Goal: Navigation & Orientation: Find specific page/section

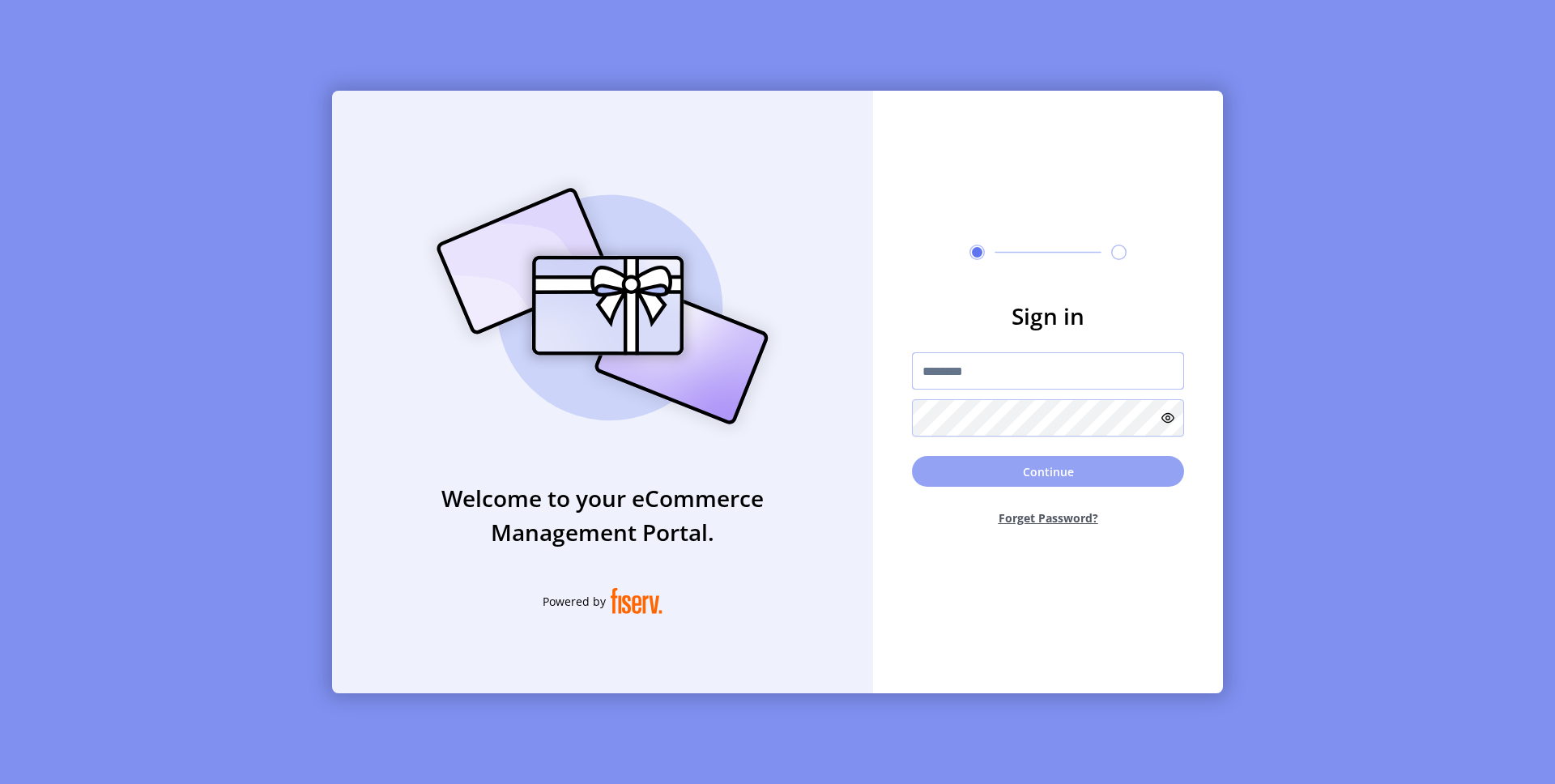
type input "**********"
click at [966, 474] on button "Continue" at bounding box center [1048, 471] width 272 height 31
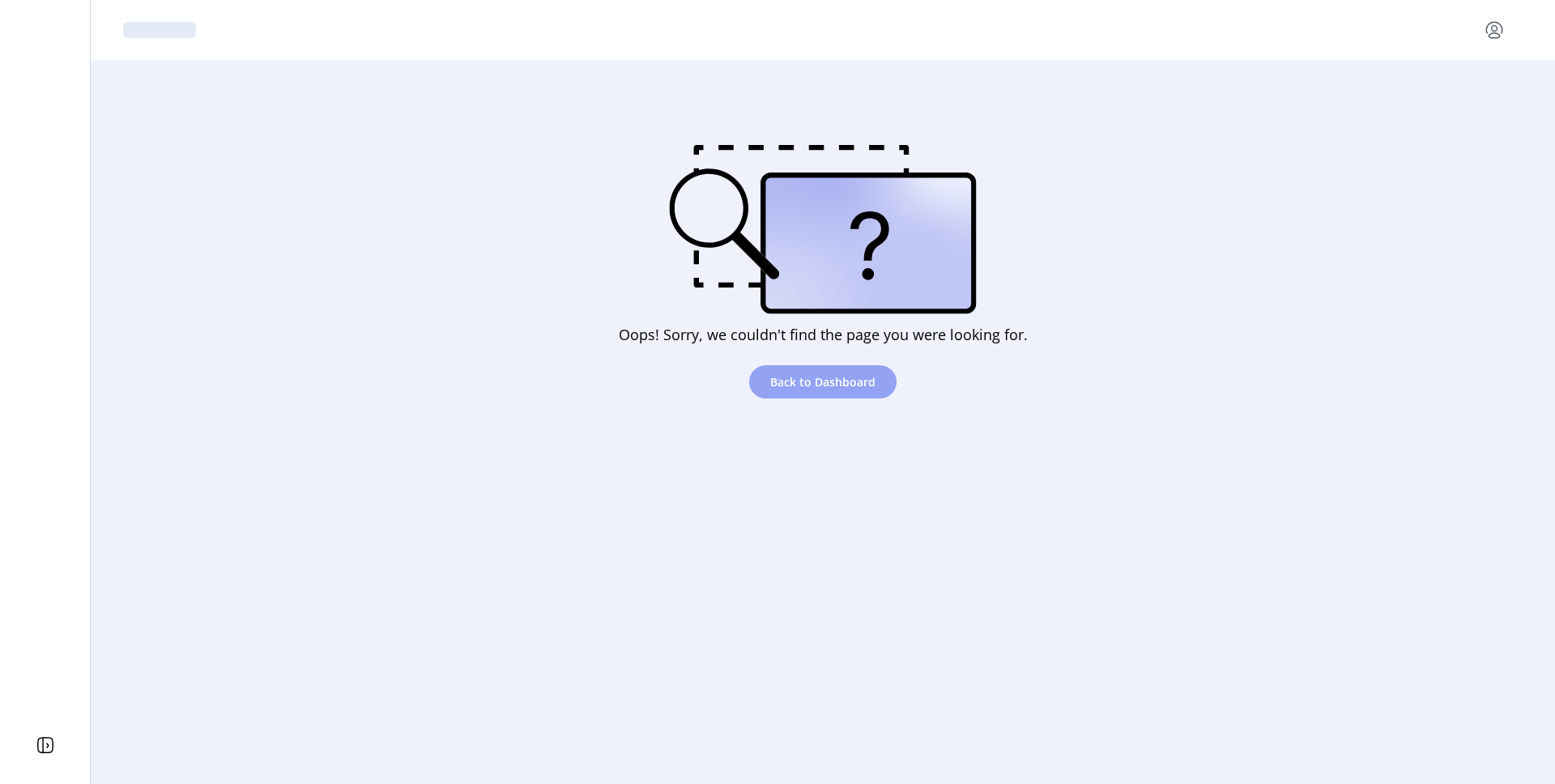
click at [806, 379] on span "Back to Dashboard" at bounding box center [822, 382] width 105 height 17
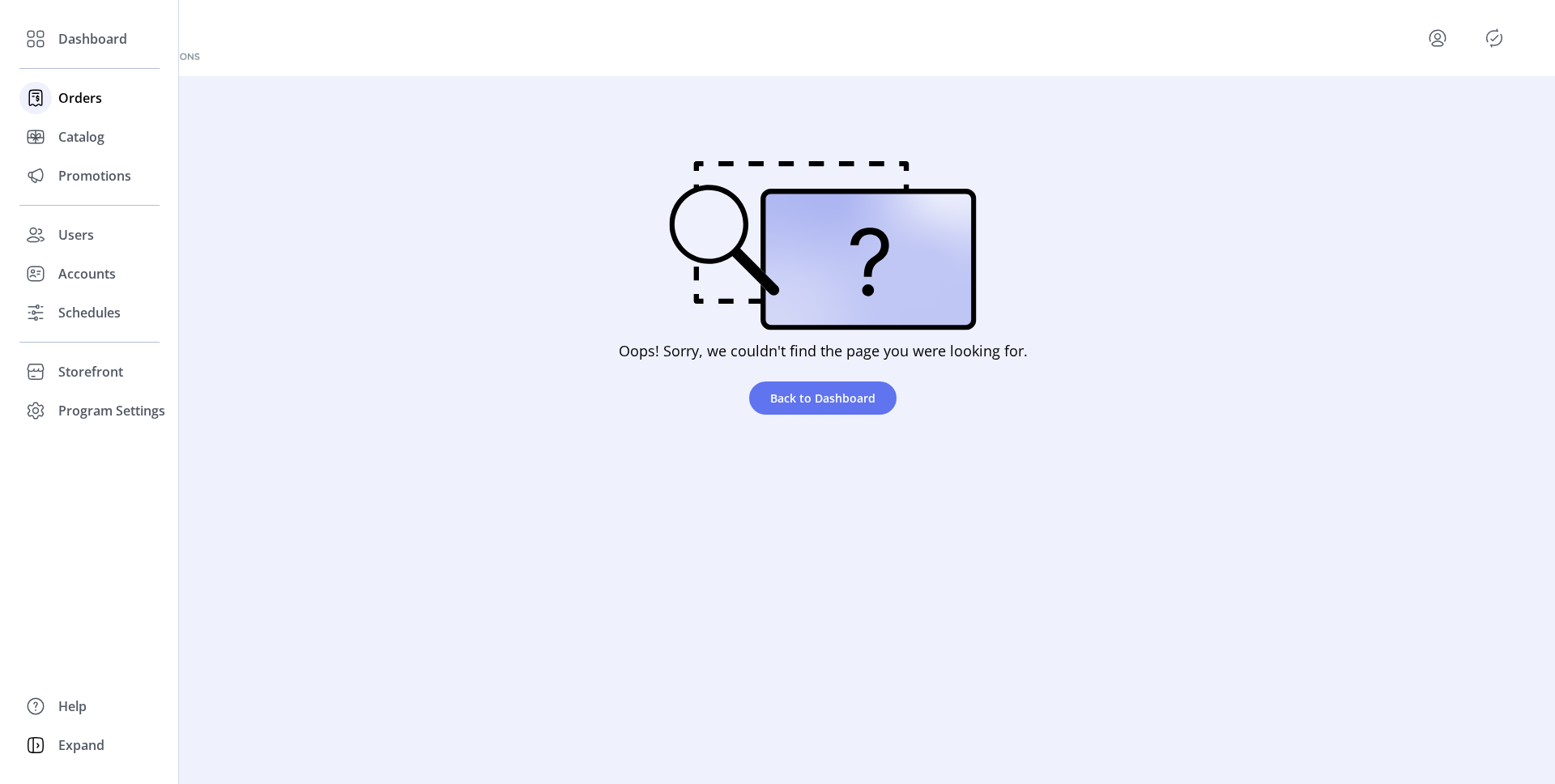
click at [77, 97] on span "Orders" at bounding box center [80, 97] width 43 height 20
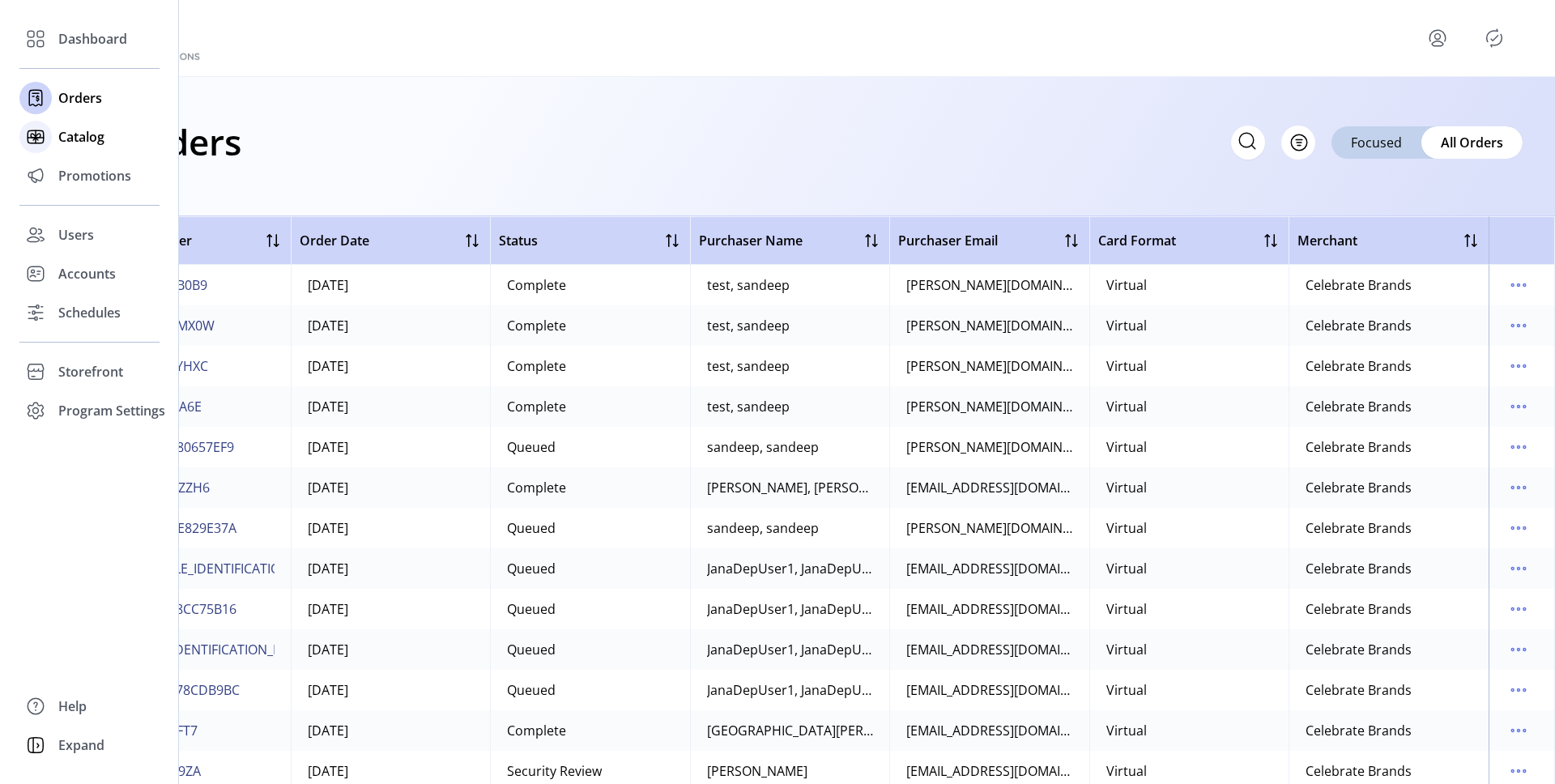
click at [63, 137] on span "Catalog" at bounding box center [81, 137] width 46 height 20
click at [33, 136] on icon at bounding box center [35, 136] width 26 height 26
click at [99, 144] on span "Catalog" at bounding box center [81, 137] width 46 height 20
click at [91, 174] on span "Promotions" at bounding box center [94, 176] width 73 height 20
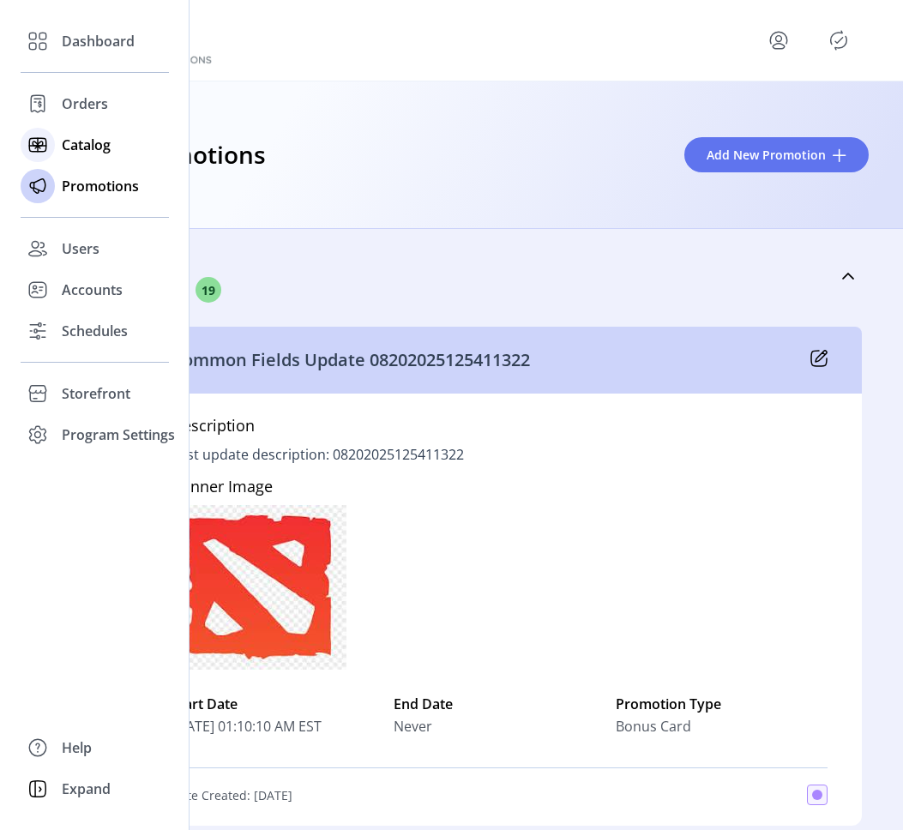
click at [62, 138] on span "Catalog" at bounding box center [86, 145] width 49 height 21
click at [78, 105] on span "Orders" at bounding box center [85, 103] width 46 height 21
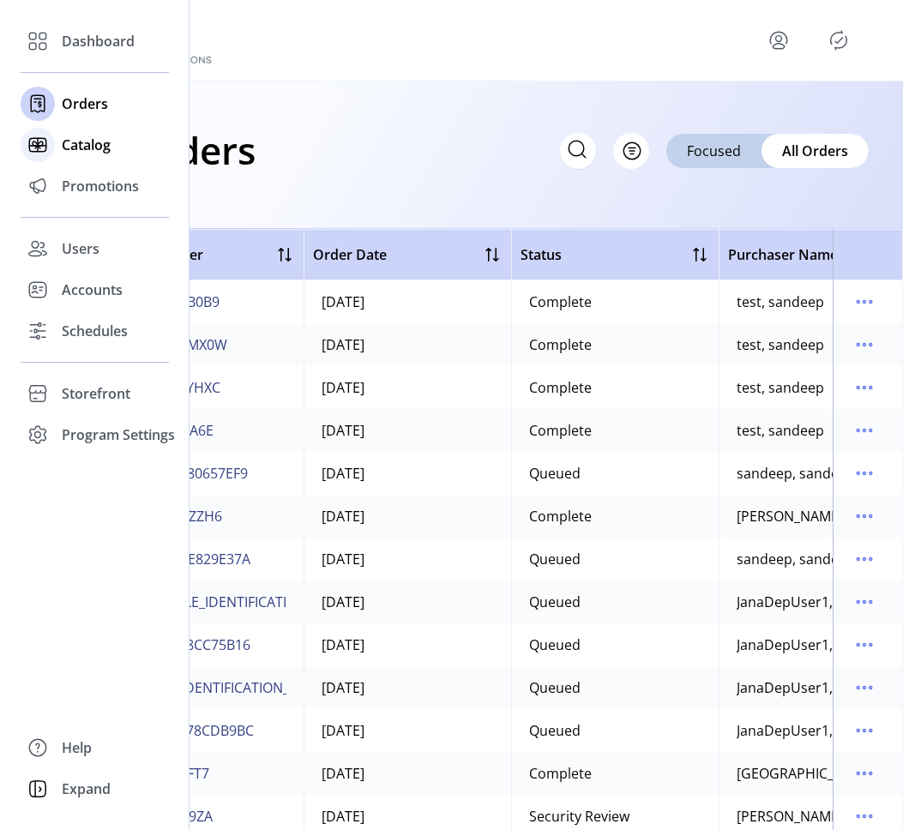
click at [79, 159] on div "Catalog" at bounding box center [95, 144] width 148 height 41
click at [78, 246] on span "Users" at bounding box center [81, 248] width 38 height 21
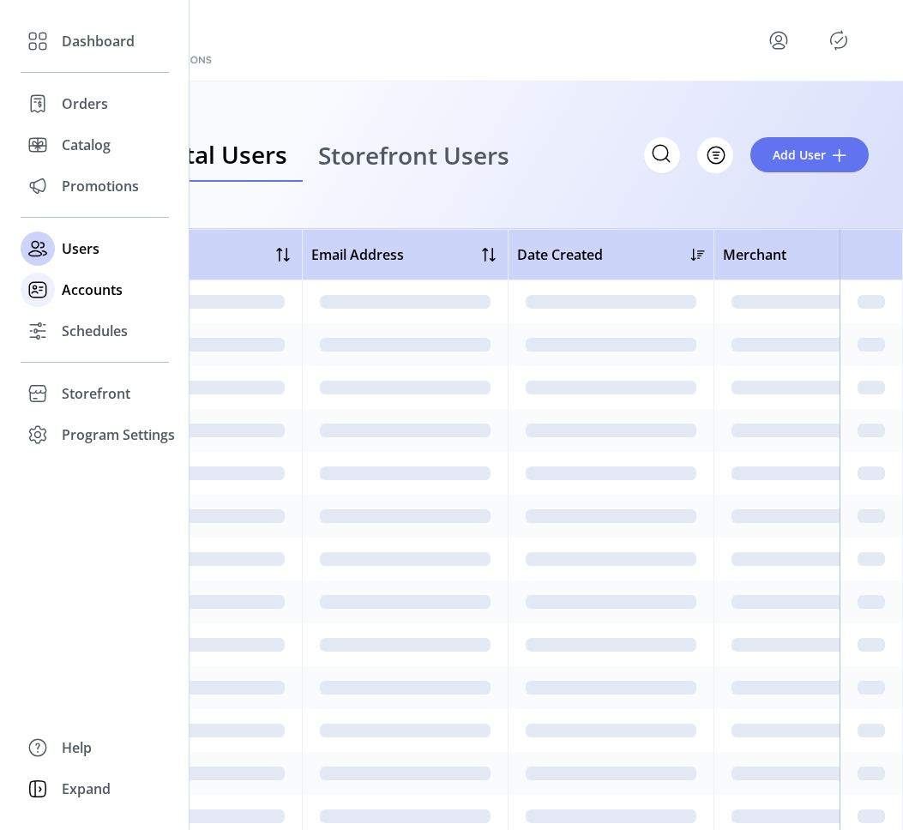
click at [75, 289] on span "Accounts" at bounding box center [92, 290] width 61 height 21
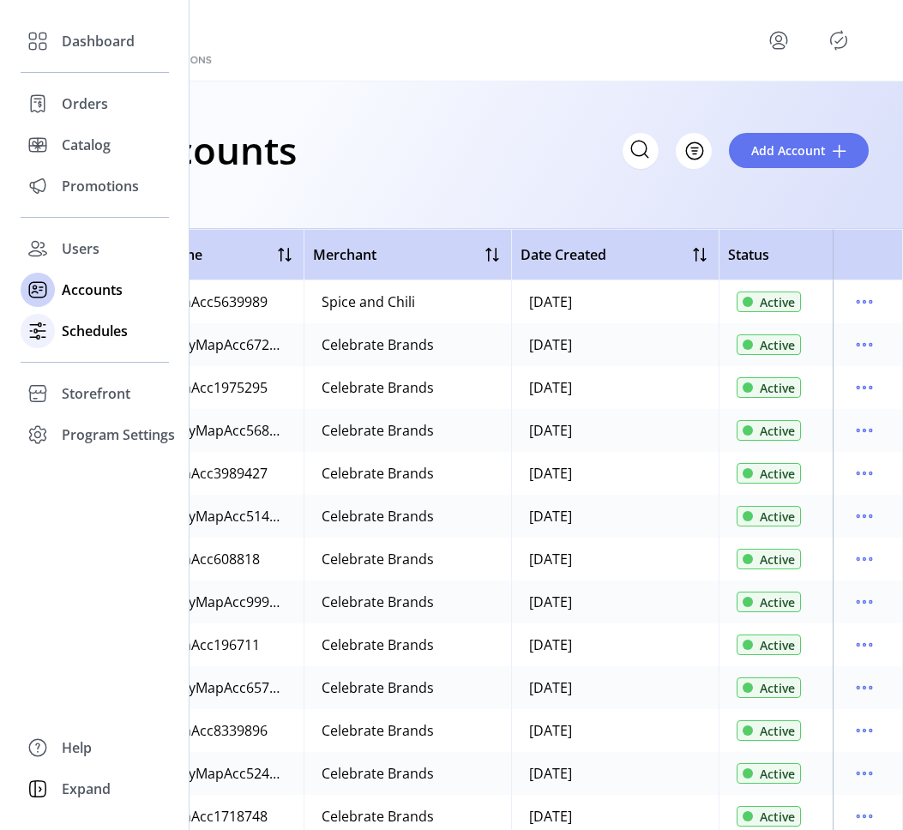
click at [83, 333] on span "Schedules" at bounding box center [95, 331] width 66 height 21
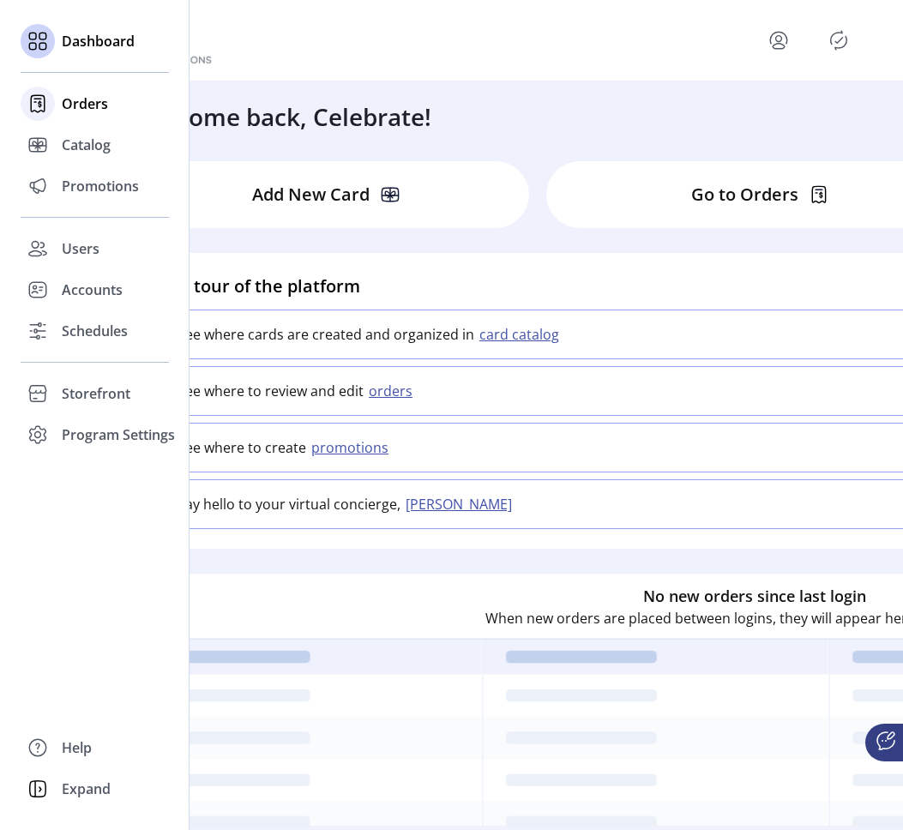
click at [60, 106] on div "Orders" at bounding box center [95, 103] width 148 height 41
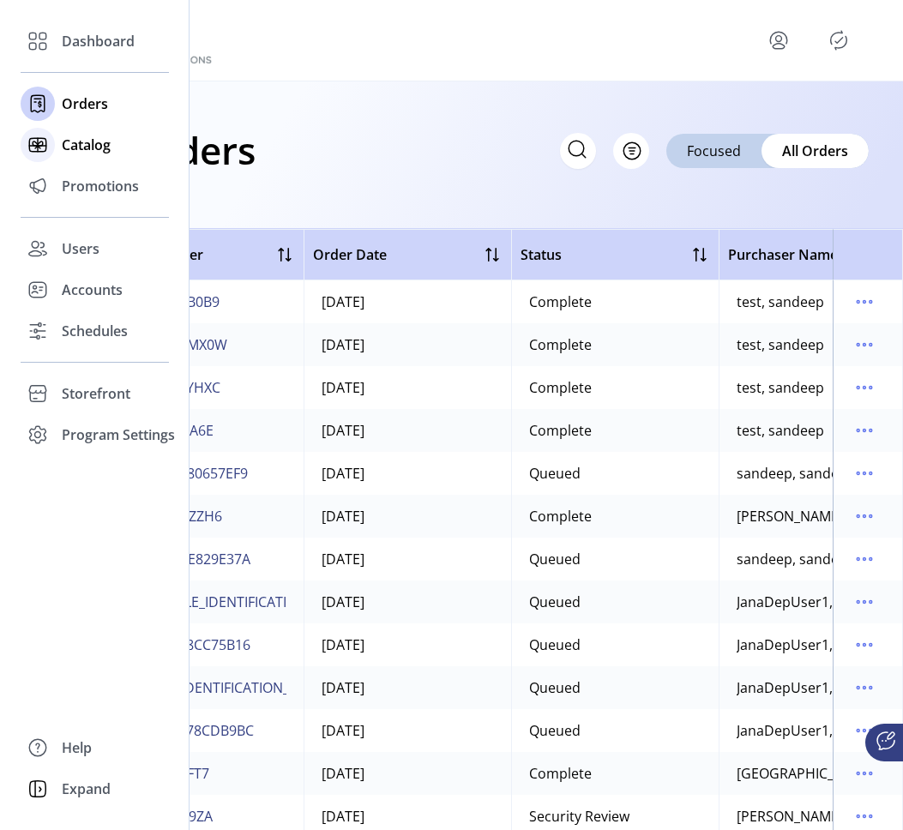
click at [69, 144] on span "Catalog" at bounding box center [86, 145] width 49 height 21
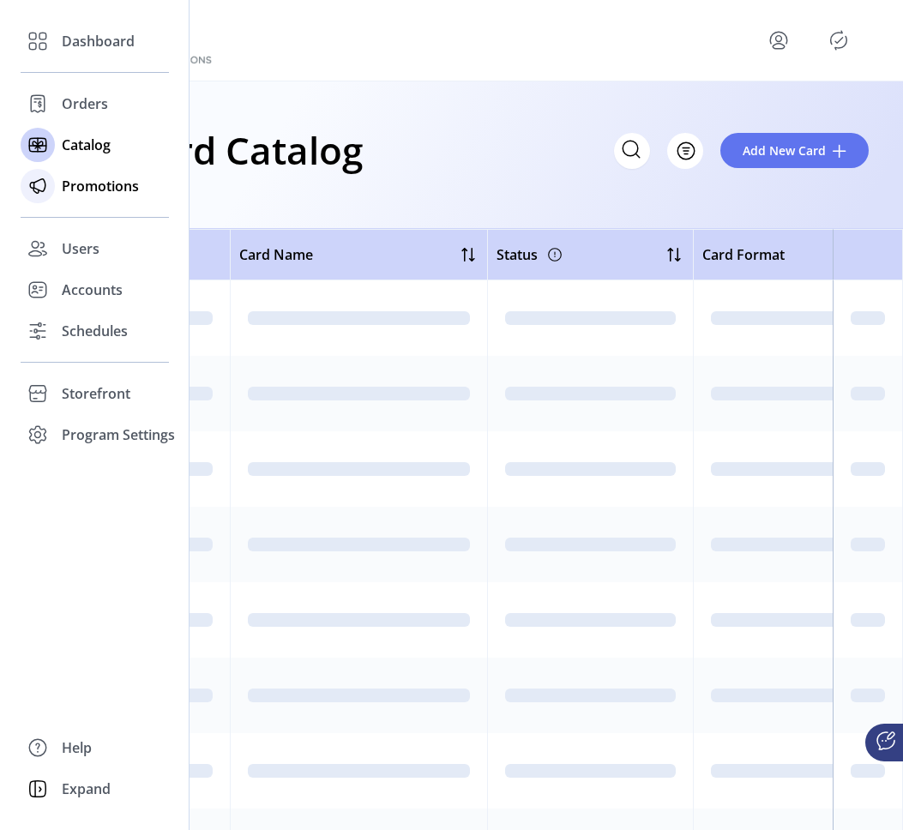
click at [72, 183] on span "Promotions" at bounding box center [100, 186] width 77 height 21
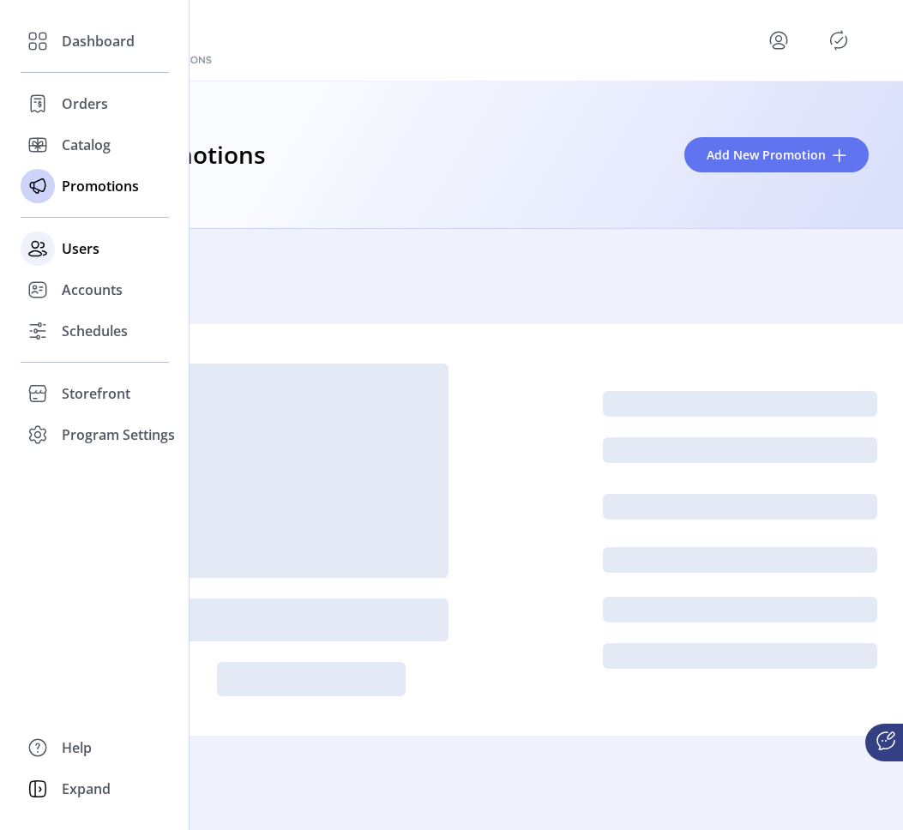
click at [77, 246] on span "Users" at bounding box center [81, 248] width 38 height 21
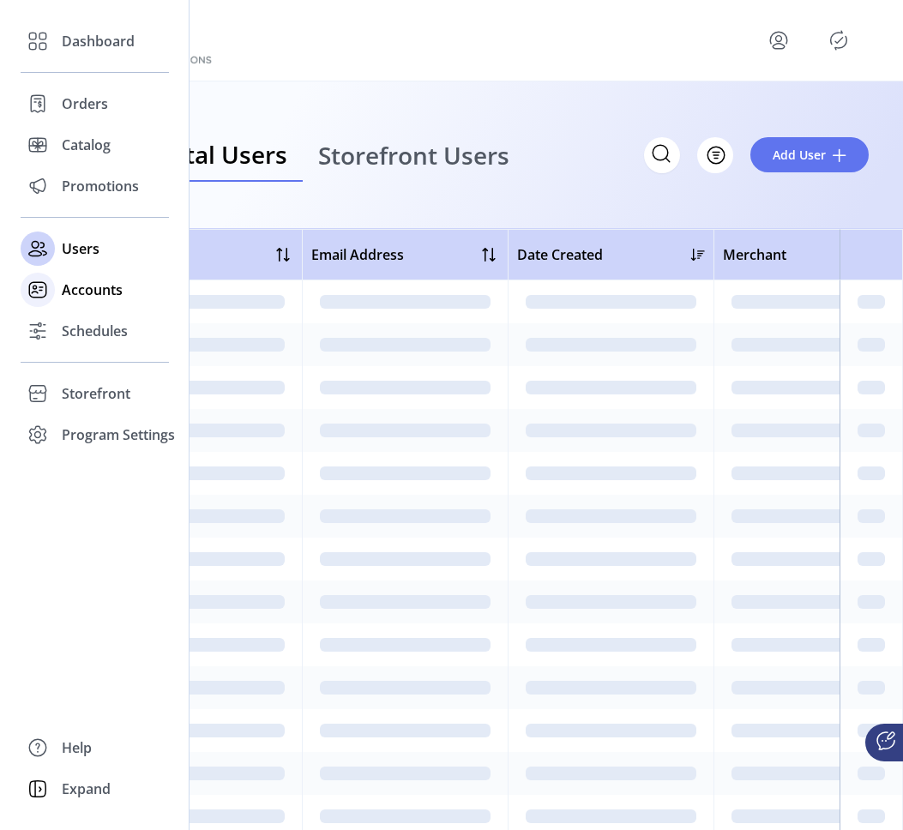
click at [80, 287] on span "Accounts" at bounding box center [92, 290] width 61 height 21
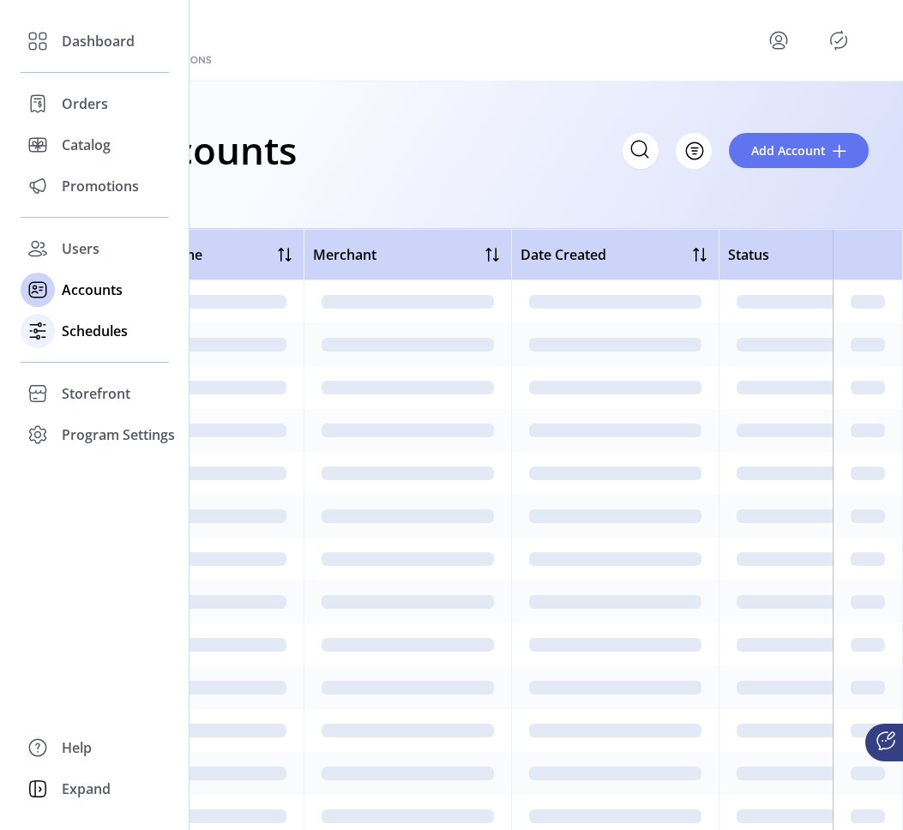
click at [77, 321] on span "Schedules" at bounding box center [95, 331] width 66 height 21
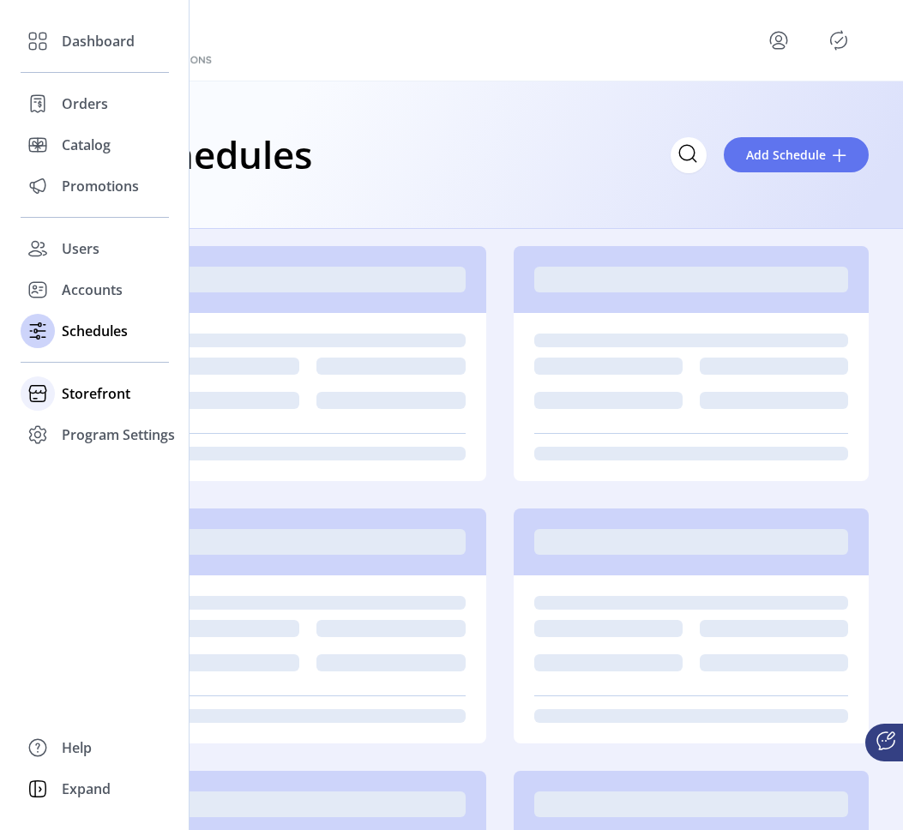
click at [77, 390] on span "Storefront" at bounding box center [96, 393] width 69 height 21
click at [96, 481] on span "Program Settings" at bounding box center [118, 489] width 113 height 21
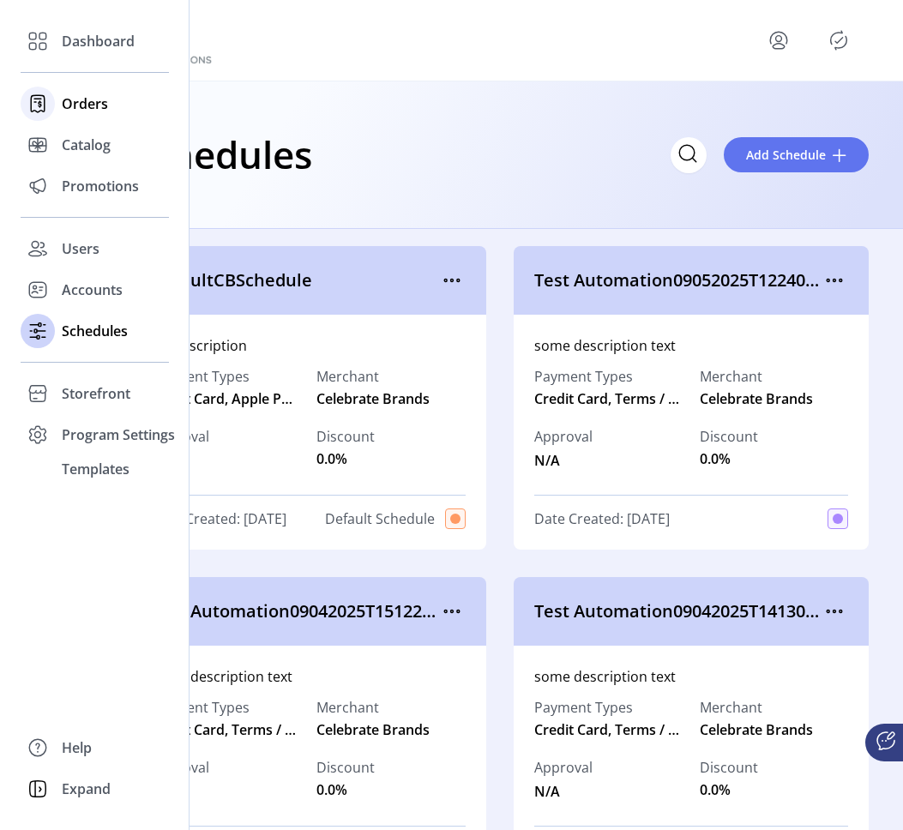
click at [92, 97] on span "Orders" at bounding box center [85, 103] width 46 height 21
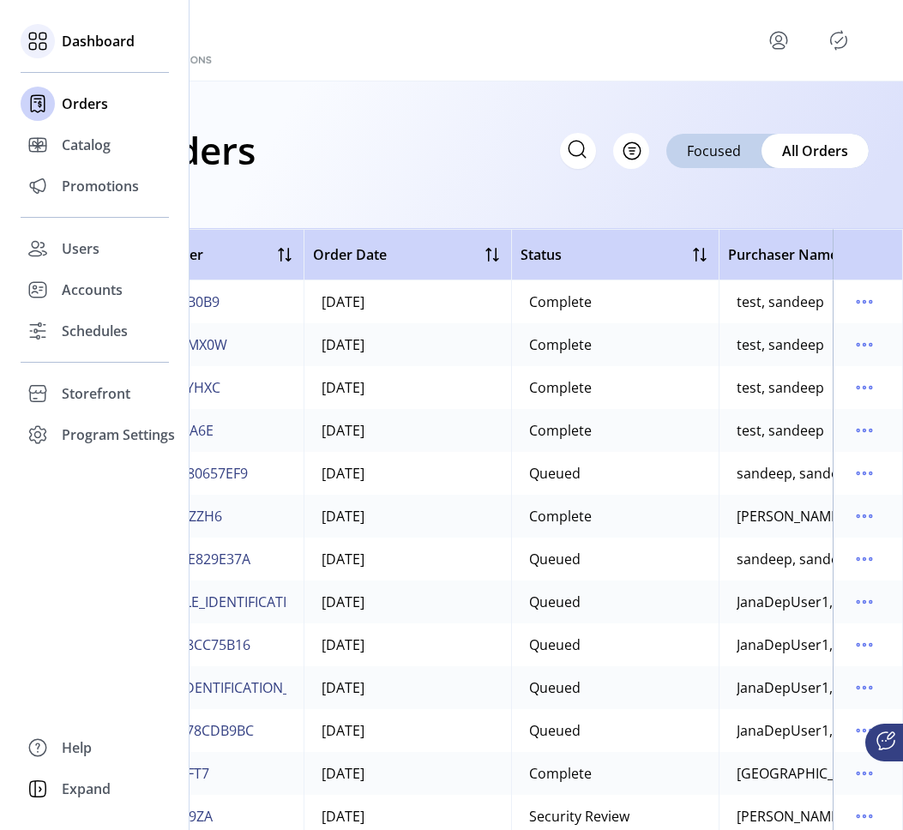
click at [97, 45] on span "Dashboard" at bounding box center [98, 41] width 73 height 21
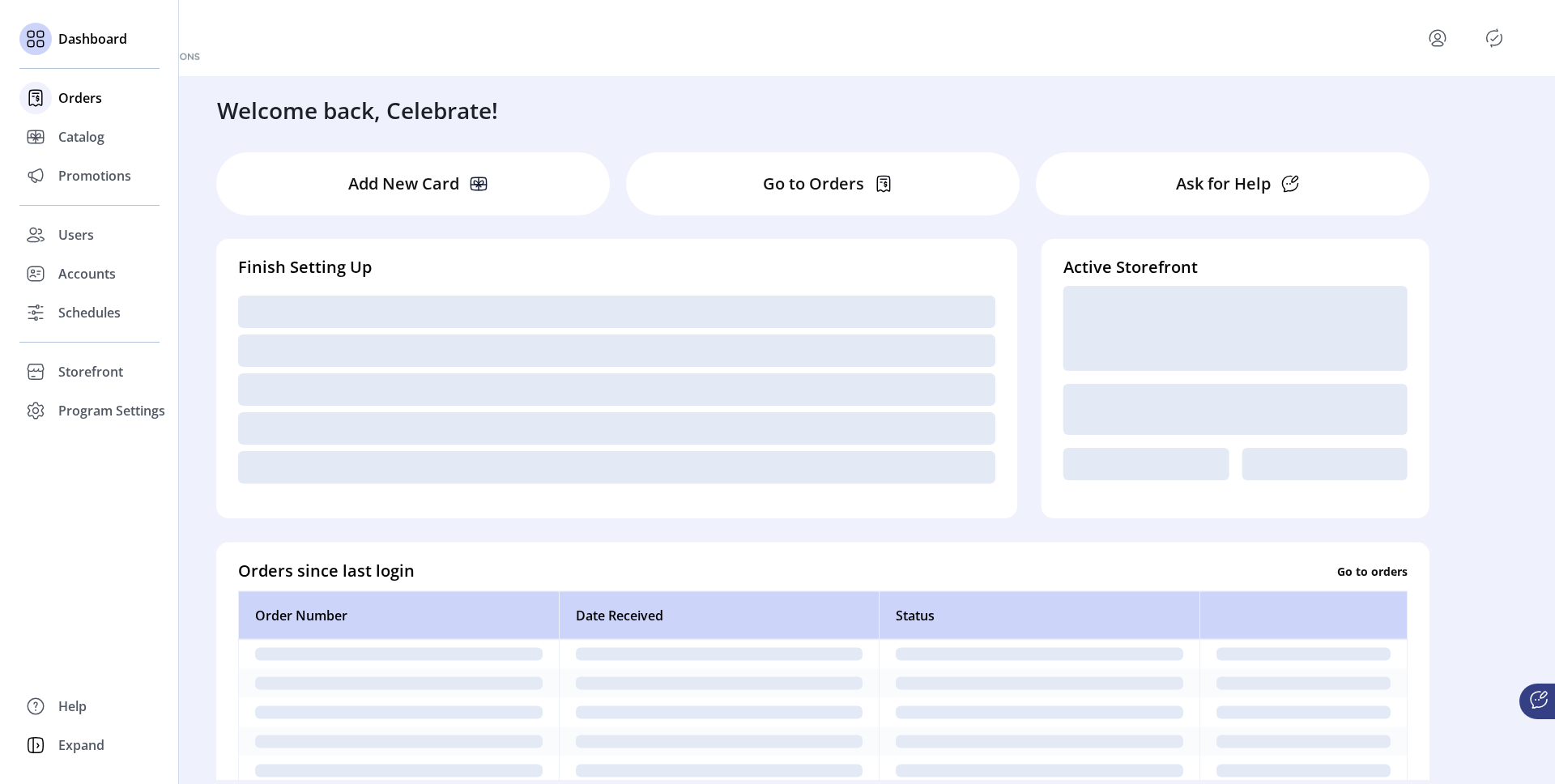
click at [68, 105] on span "Orders" at bounding box center [80, 97] width 43 height 20
